Goal: Navigation & Orientation: Find specific page/section

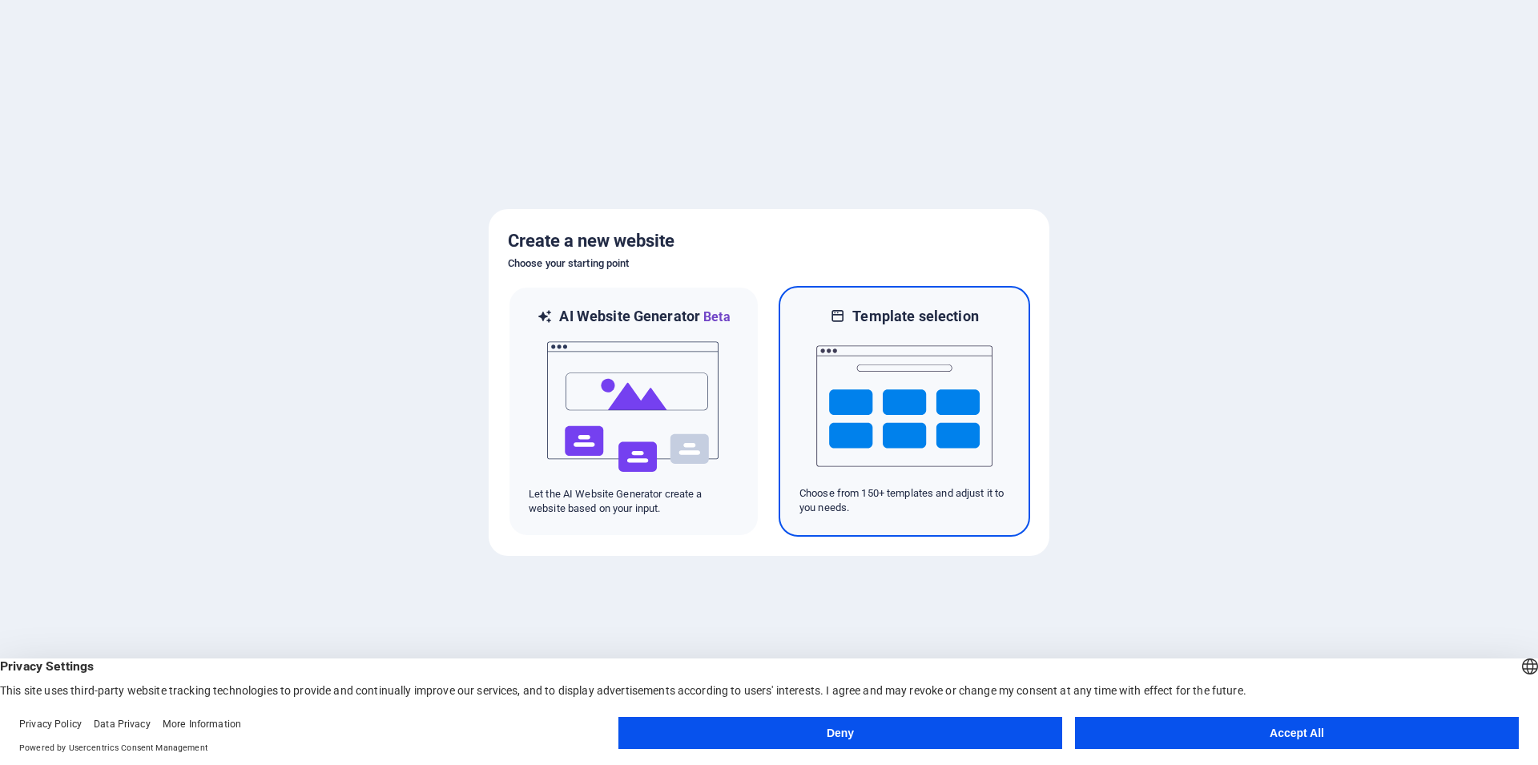
click at [889, 412] on img at bounding box center [904, 406] width 176 height 160
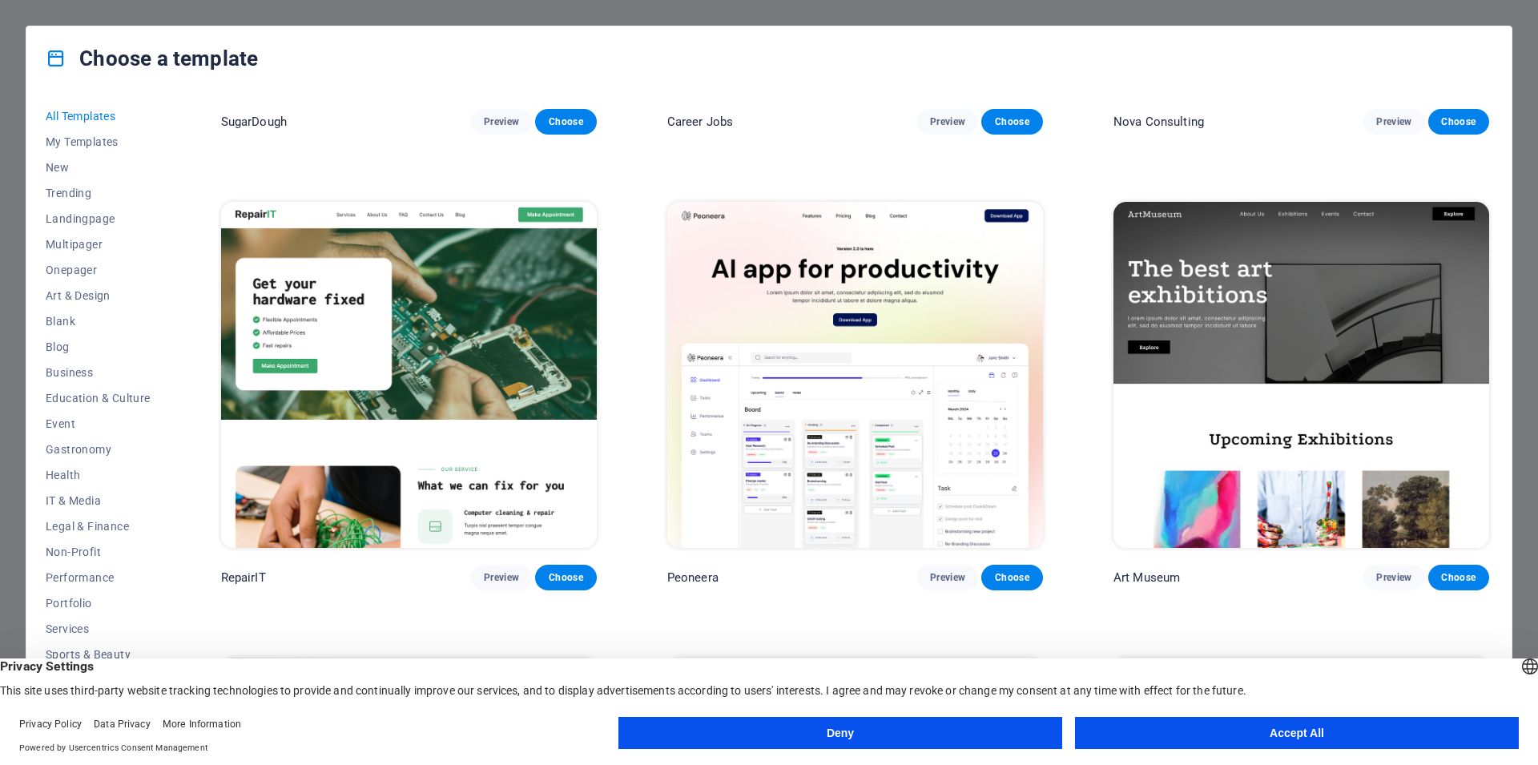
scroll to position [25, 0]
drag, startPoint x: 1356, startPoint y: 733, endPoint x: 1133, endPoint y: 679, distance: 229.9
click at [1355, 732] on button "Accept All" at bounding box center [1297, 733] width 444 height 32
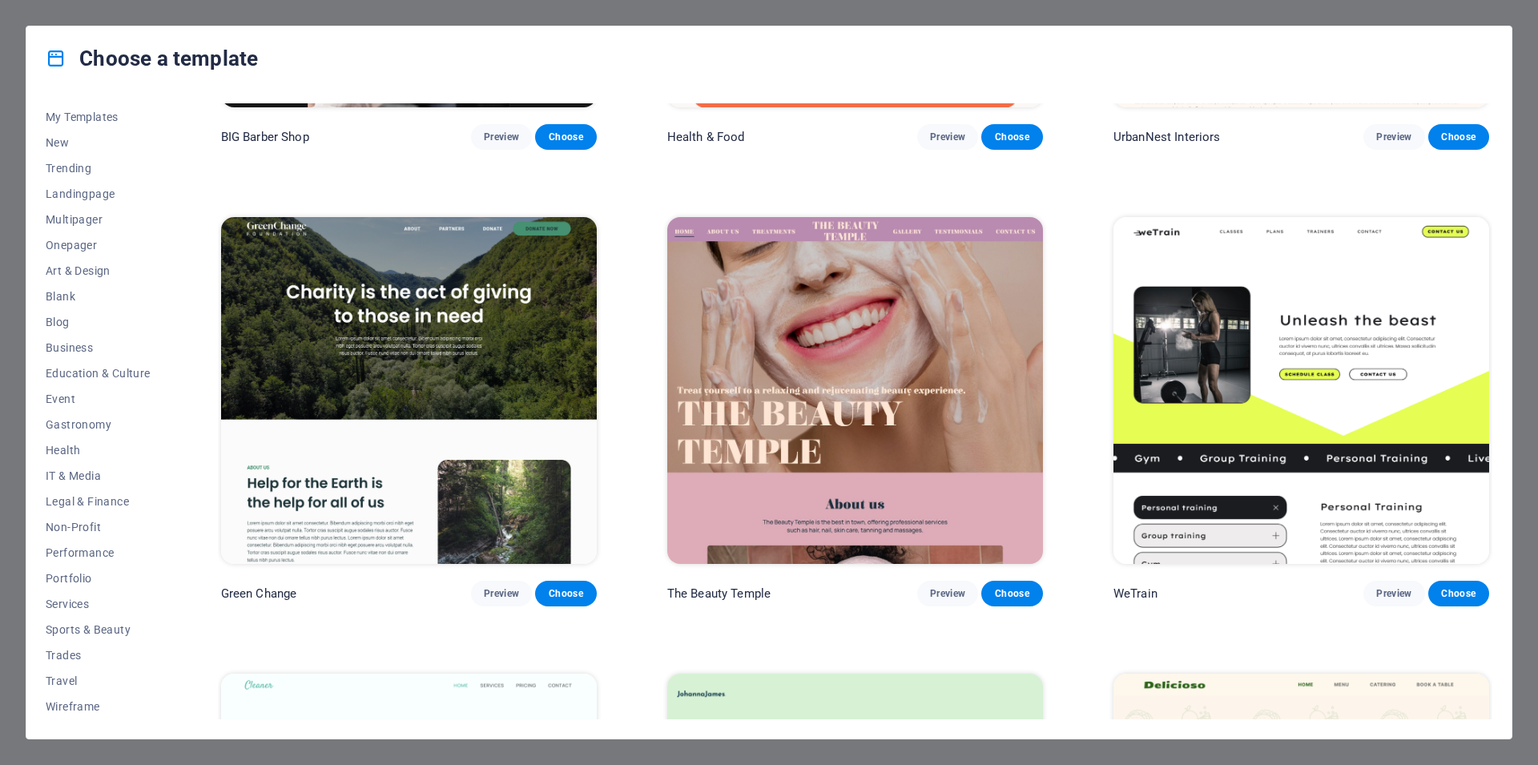
scroll to position [2740, 0]
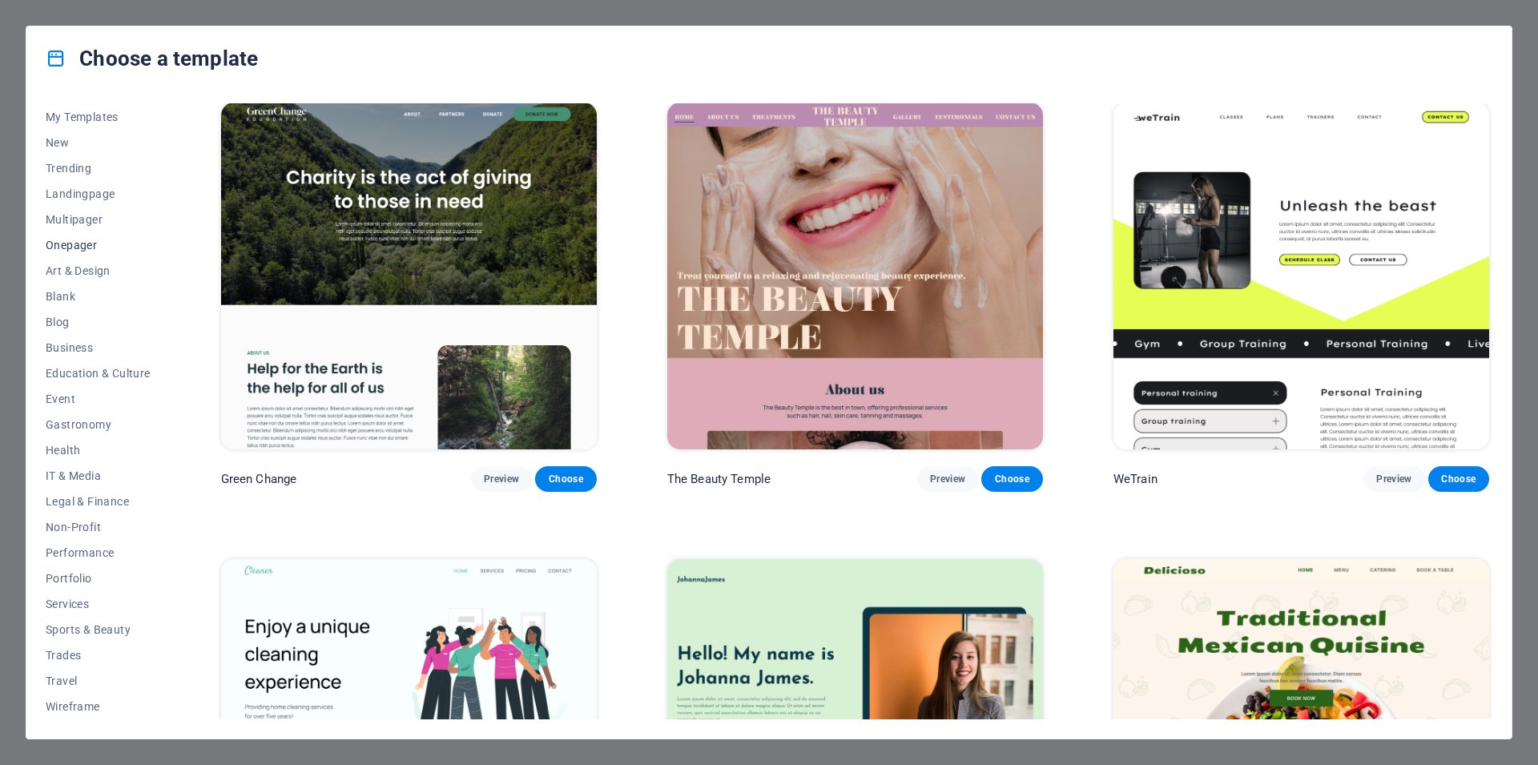
click at [75, 241] on span "Onepager" at bounding box center [98, 245] width 105 height 13
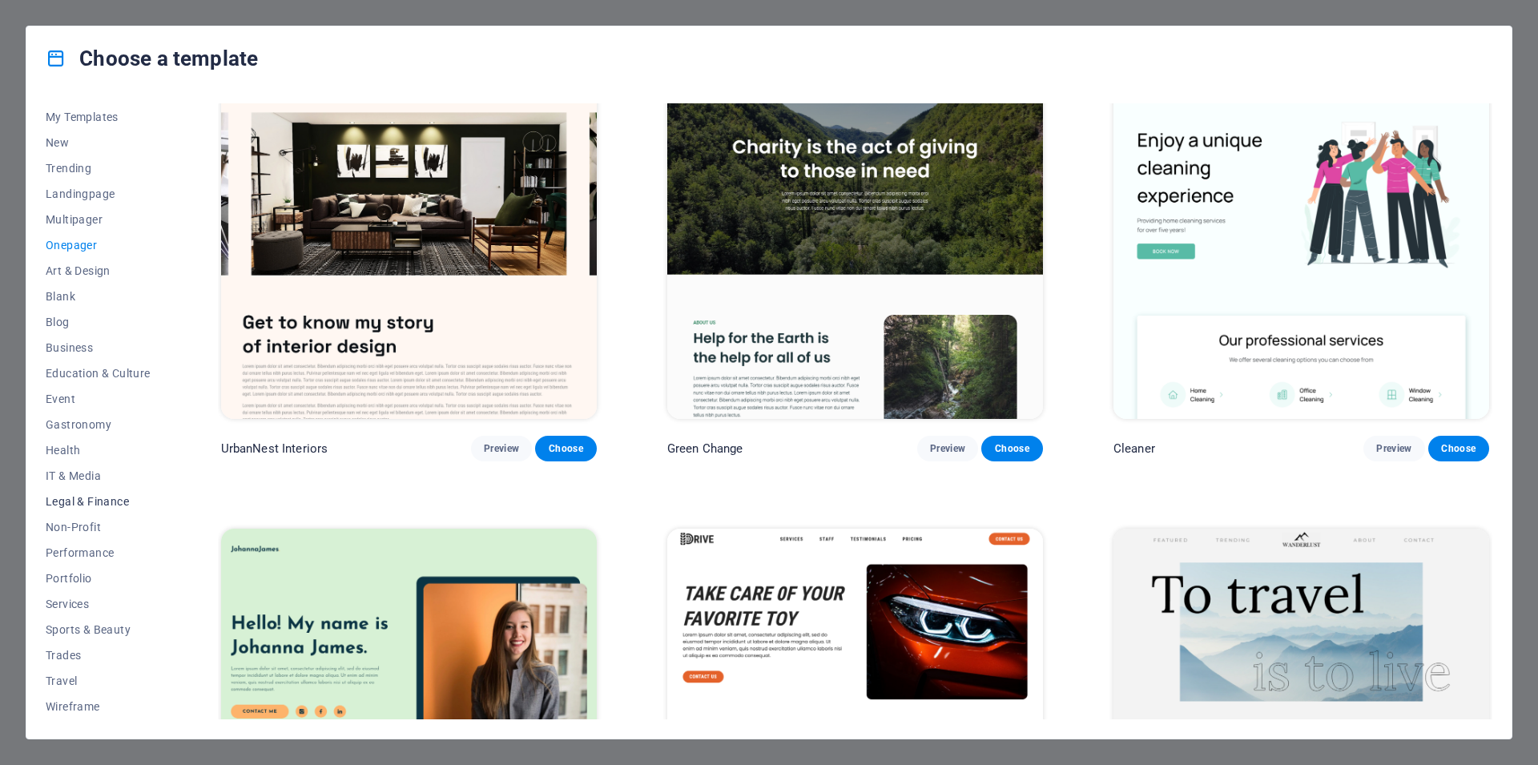
click at [93, 498] on span "Legal & Finance" at bounding box center [98, 501] width 105 height 13
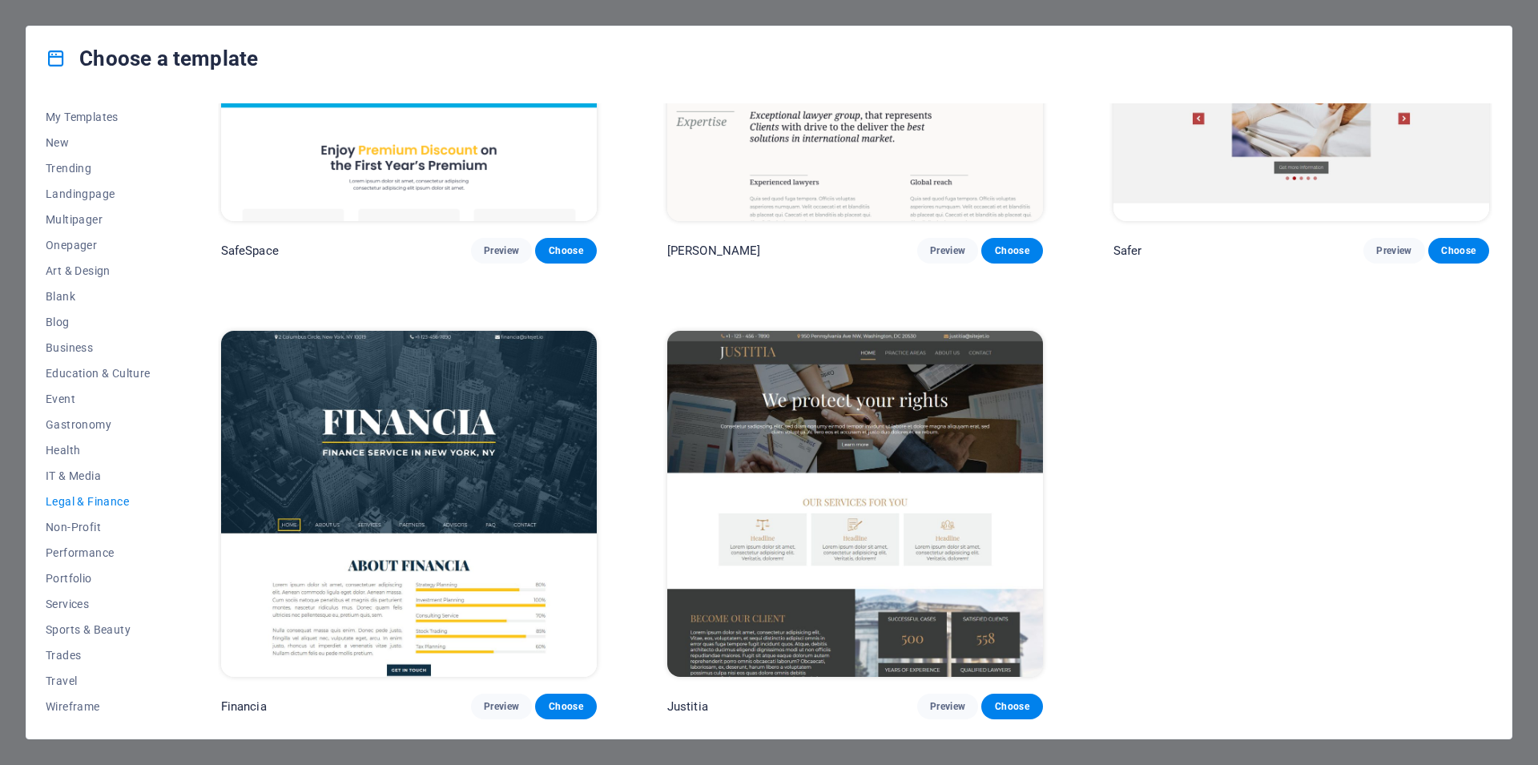
scroll to position [216, 0]
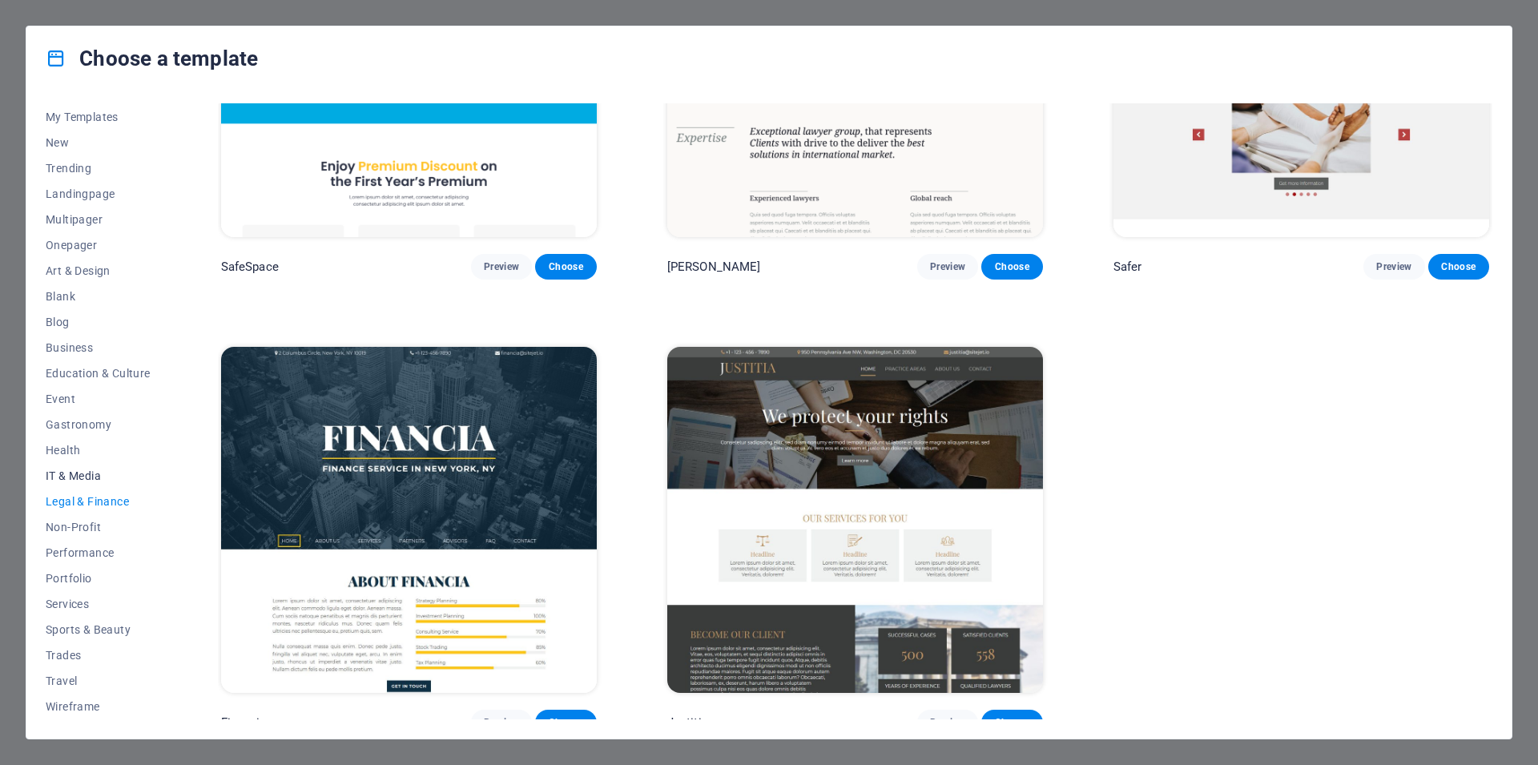
drag, startPoint x: 90, startPoint y: 493, endPoint x: 95, endPoint y: 486, distance: 8.5
click at [89, 493] on button "Legal & Finance" at bounding box center [98, 502] width 105 height 26
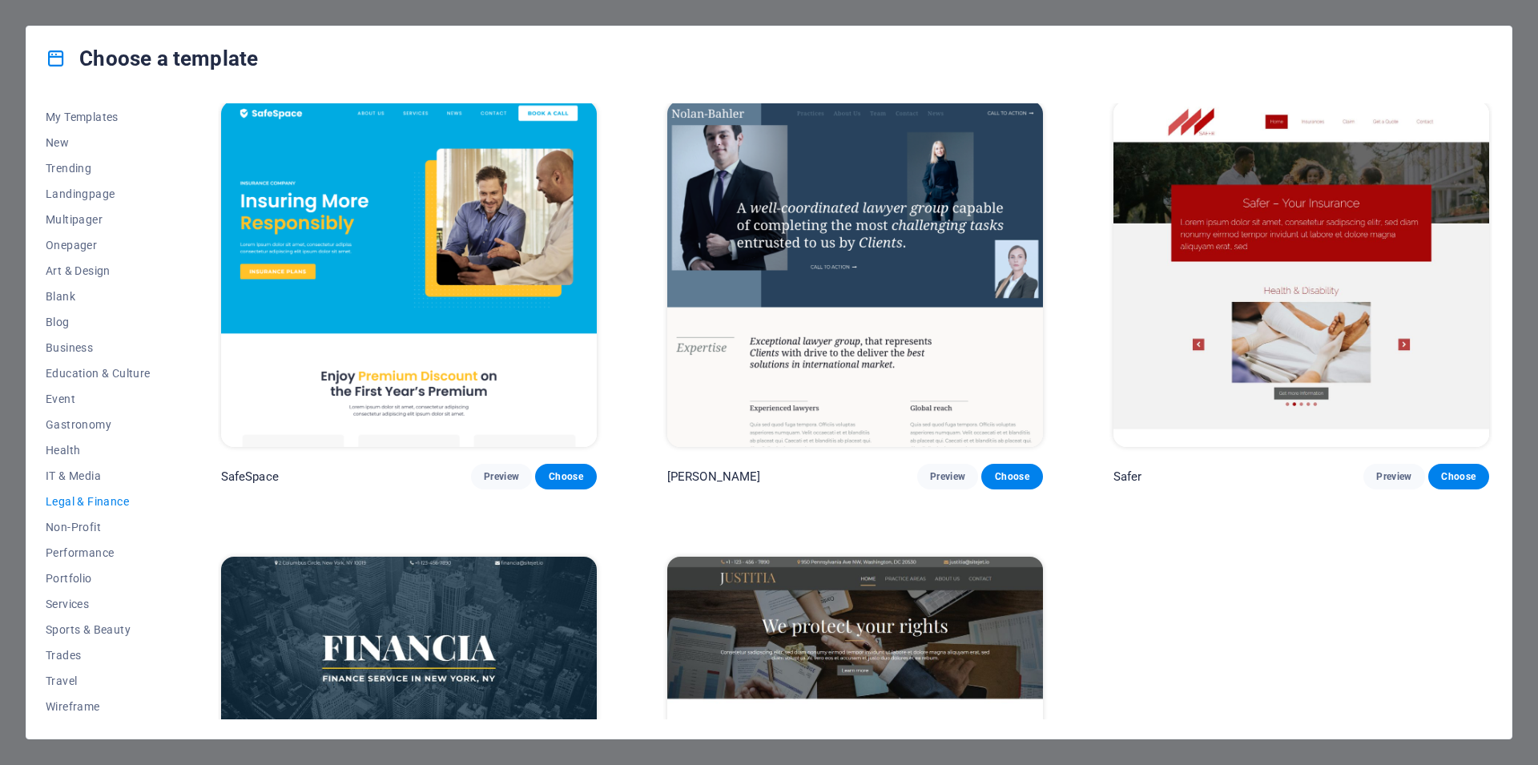
scroll to position [0, 0]
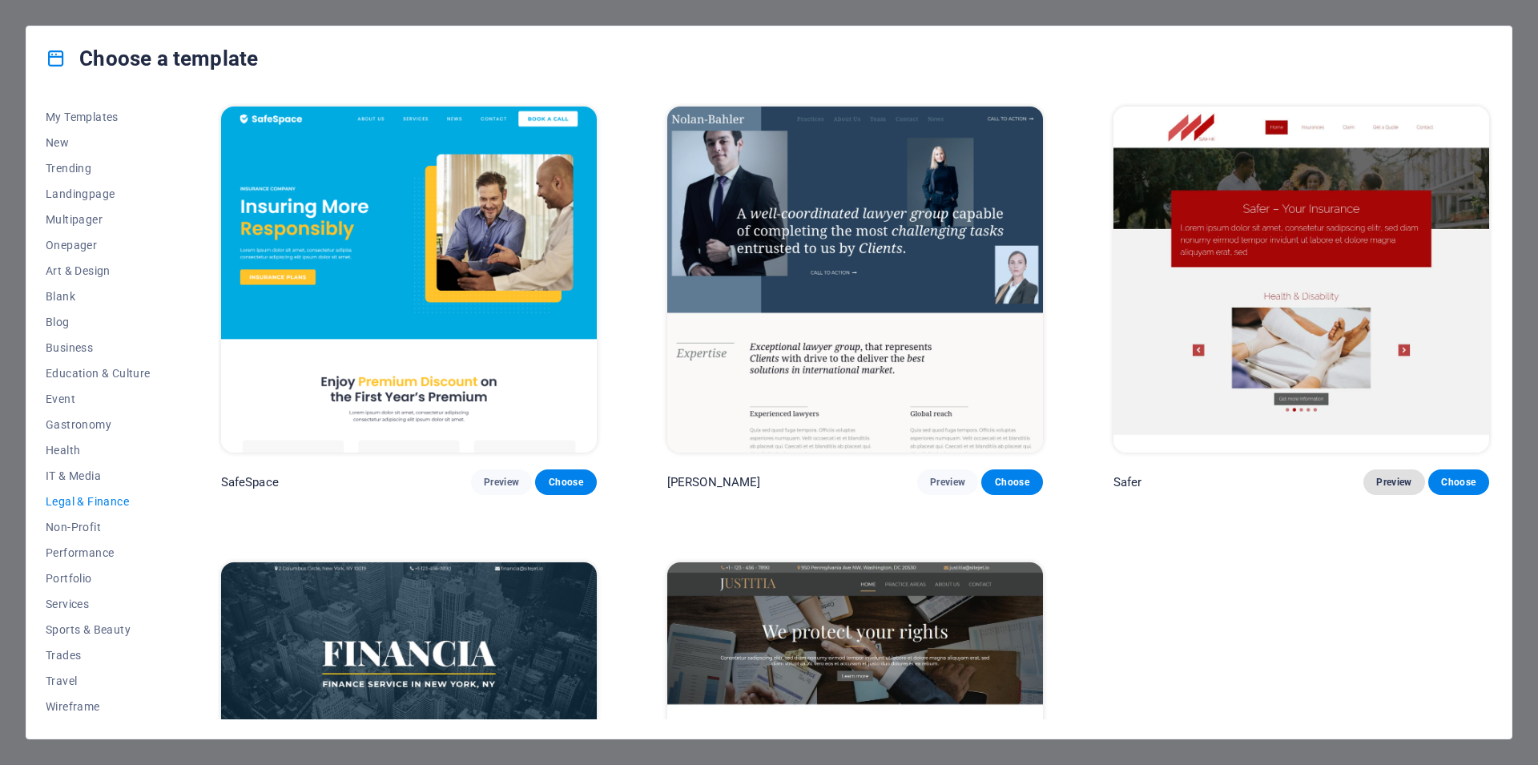
click at [1383, 476] on span "Preview" at bounding box center [1393, 482] width 35 height 13
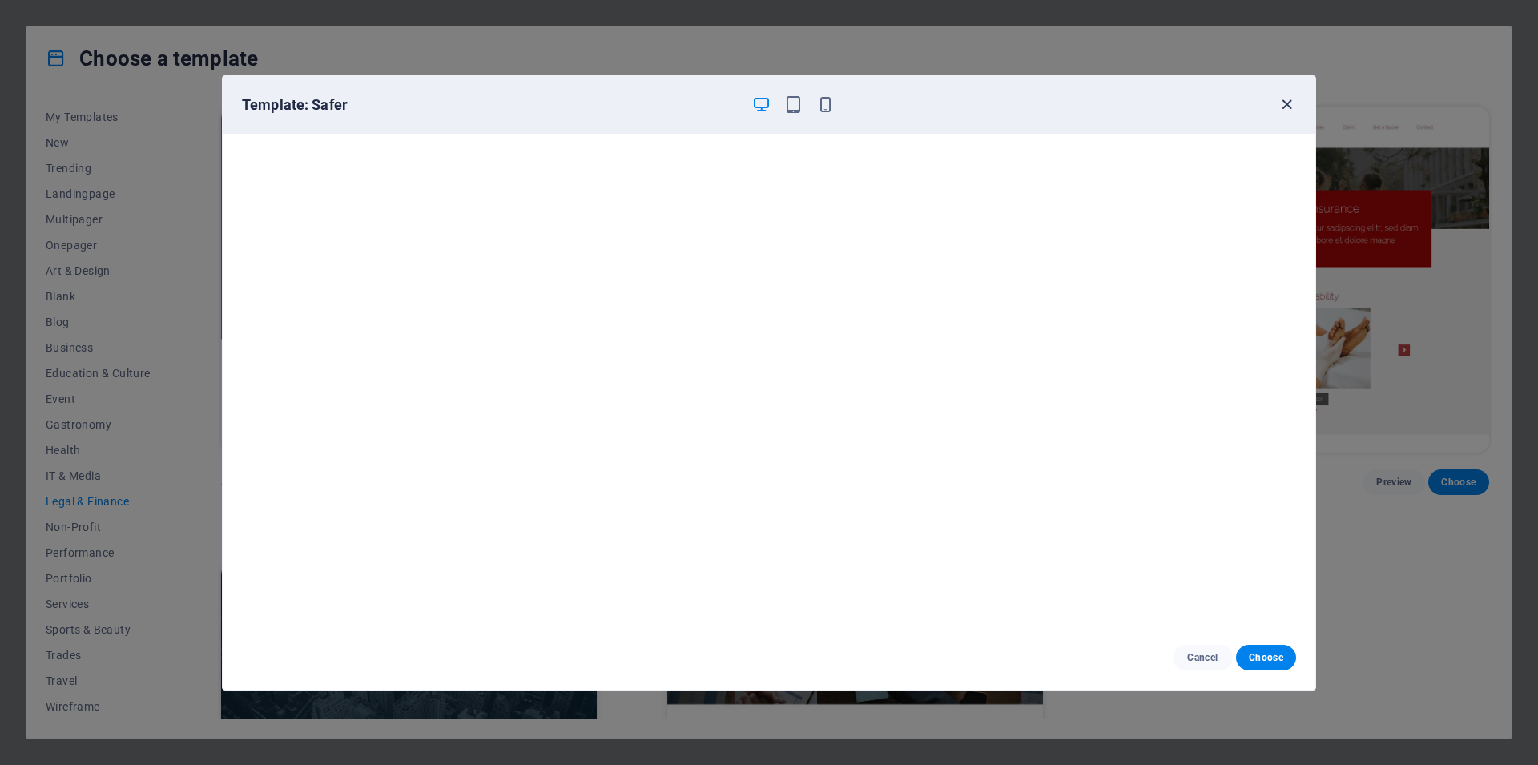
click at [1294, 103] on icon "button" at bounding box center [1287, 104] width 18 height 18
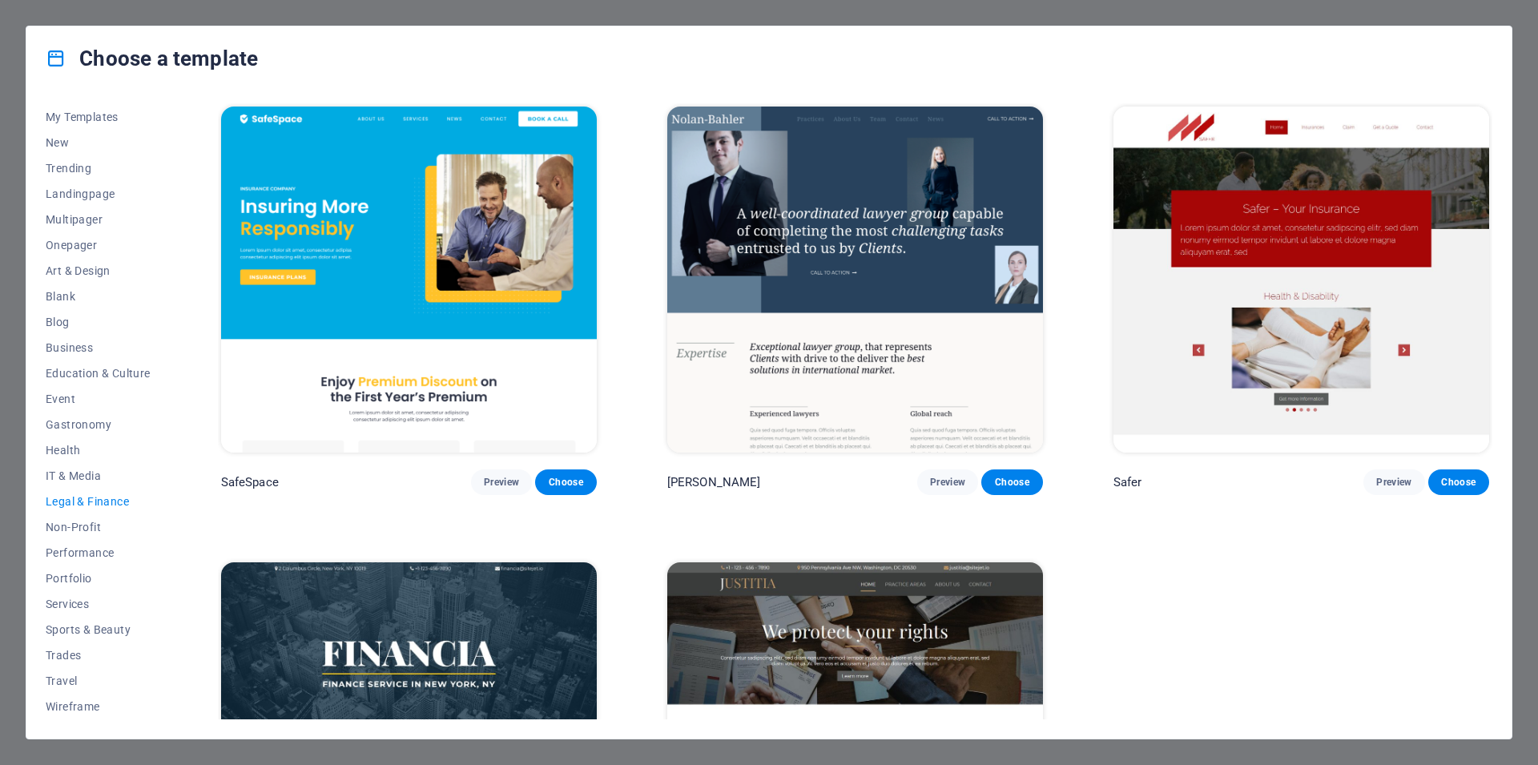
click at [469, 235] on img at bounding box center [409, 280] width 376 height 346
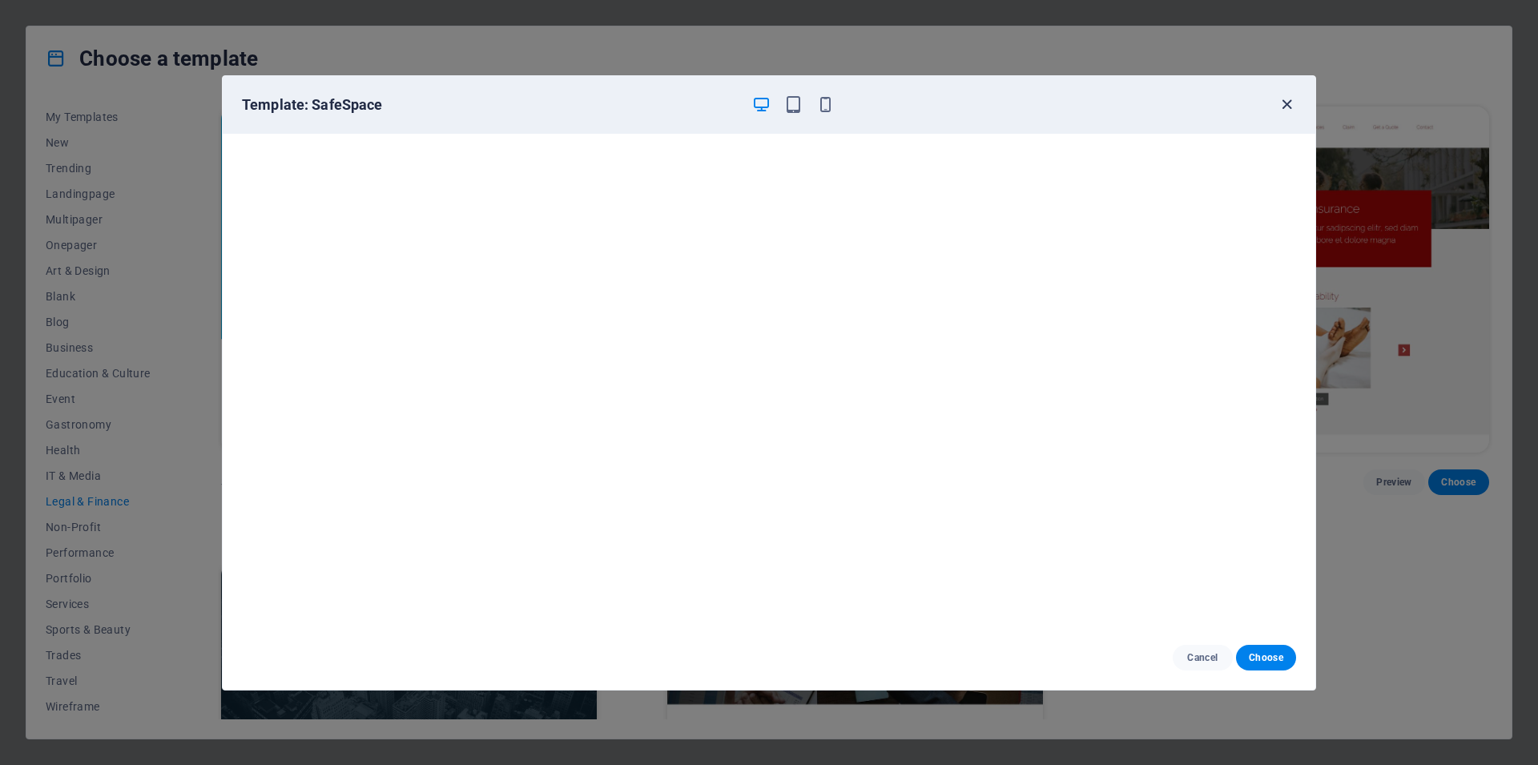
click at [1287, 103] on icon "button" at bounding box center [1287, 104] width 18 height 18
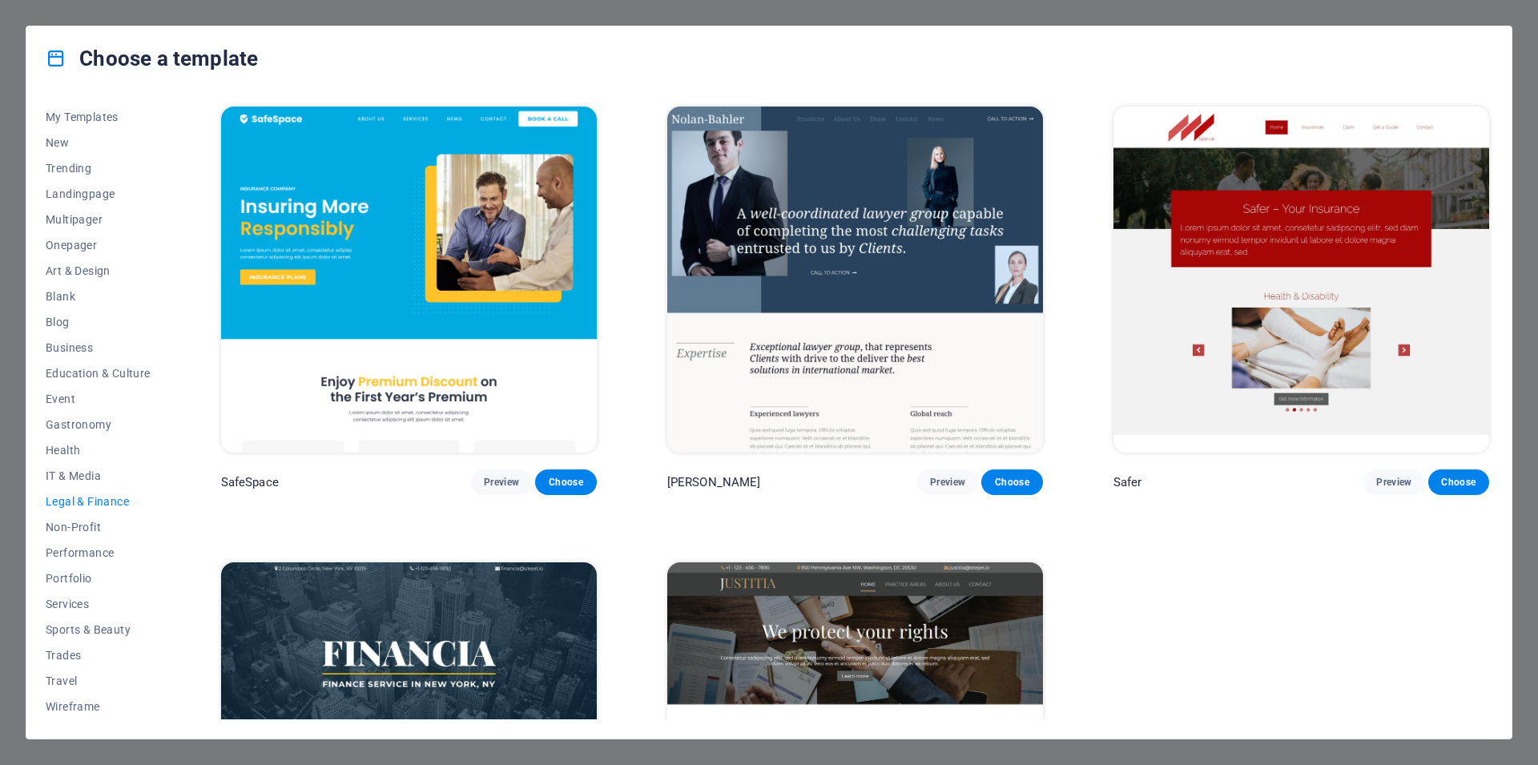
click at [425, 228] on img at bounding box center [409, 280] width 376 height 346
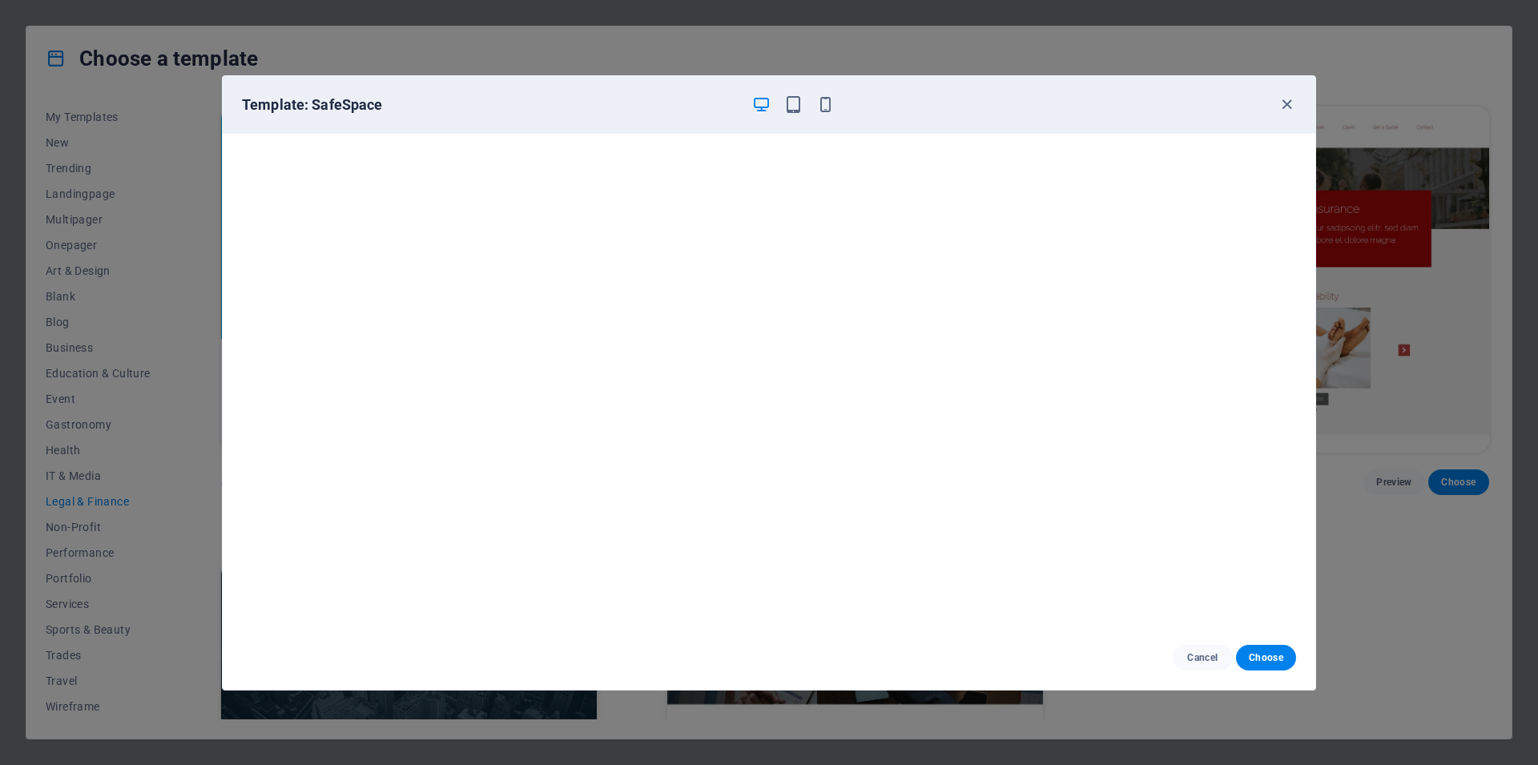
click at [1299, 111] on div "Template: SafeSpace" at bounding box center [769, 105] width 1093 height 58
click at [1291, 105] on icon "button" at bounding box center [1287, 104] width 18 height 18
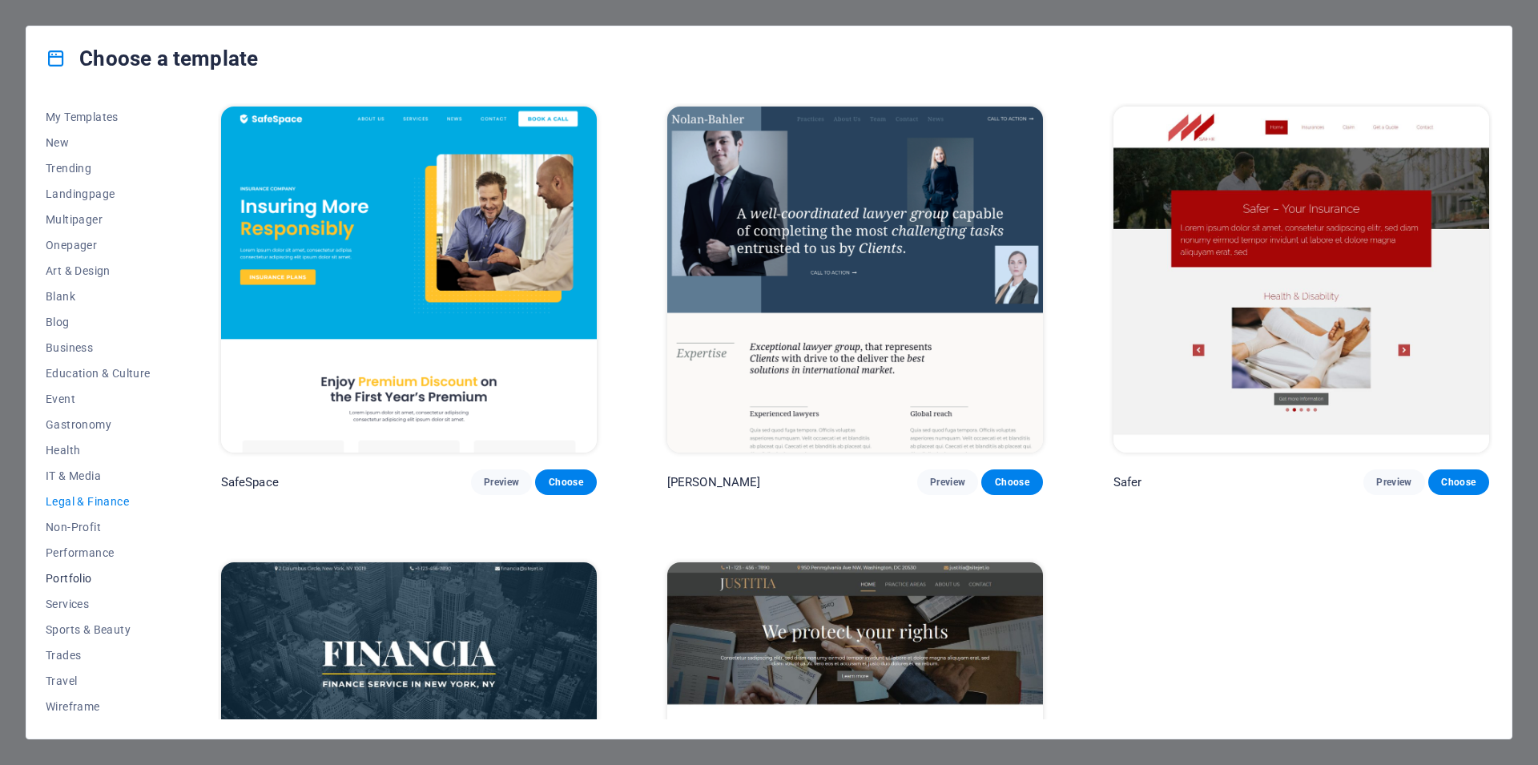
click at [83, 579] on span "Portfolio" at bounding box center [98, 578] width 105 height 13
